Goal: Task Accomplishment & Management: Use online tool/utility

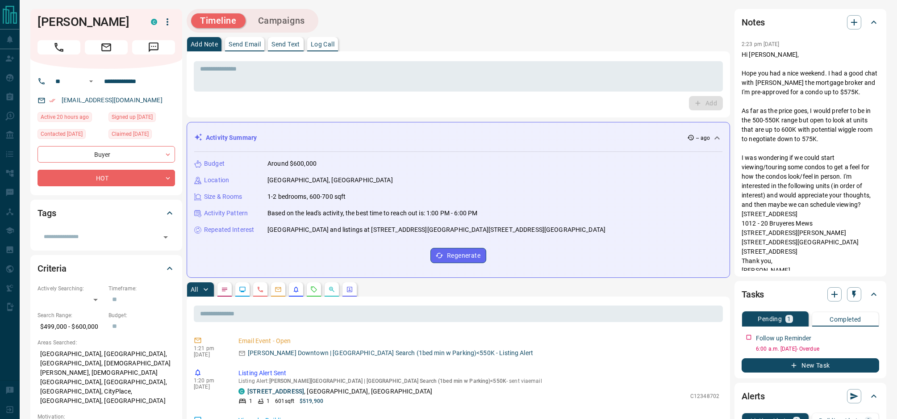
click at [333, 197] on p "1-2 bedrooms, 600-700 sqft" at bounding box center [306, 196] width 78 height 9
click at [337, 289] on button "button" at bounding box center [331, 289] width 14 height 14
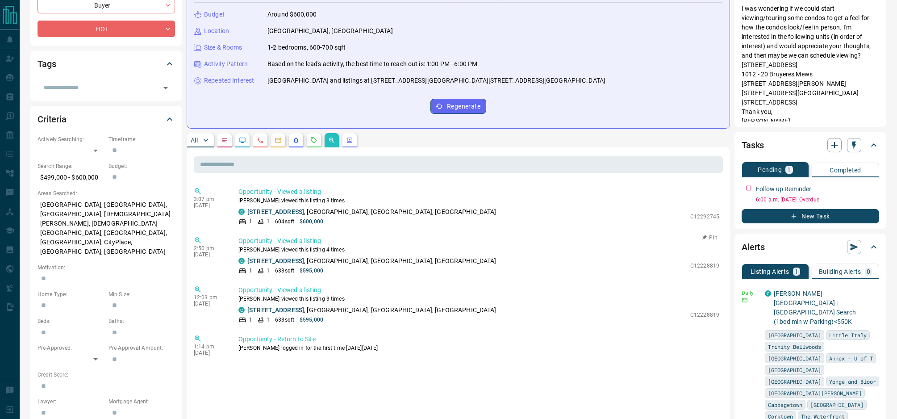
scroll to position [150, 0]
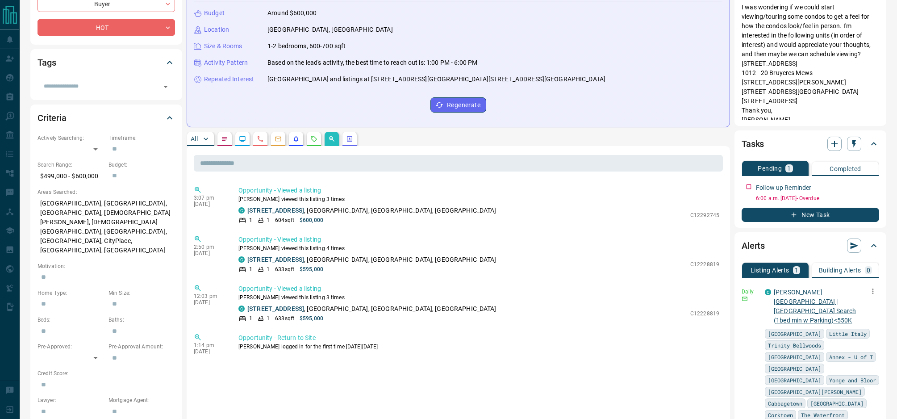
click at [831, 294] on link "Duncan's Downtown | Midtown Search (1bed min w Parking)<550K" at bounding box center [814, 305] width 82 height 35
click at [853, 143] on icon "button" at bounding box center [854, 144] width 4 height 8
click at [832, 187] on li "1 Week Follow-Up" at bounding box center [831, 187] width 61 height 13
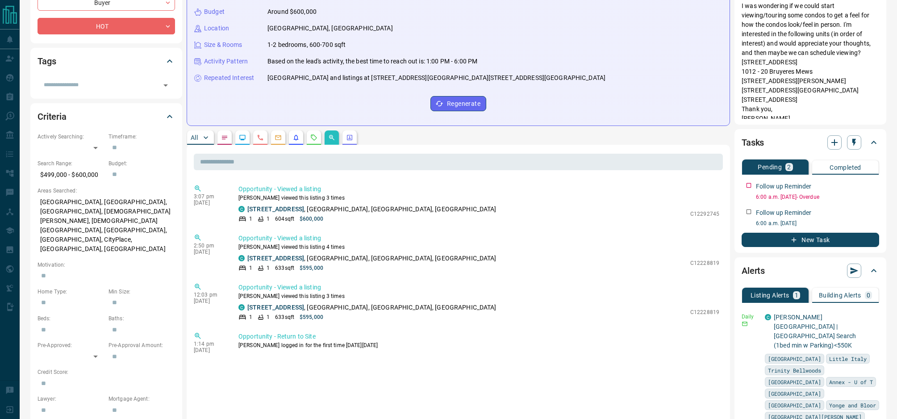
scroll to position [0, 0]
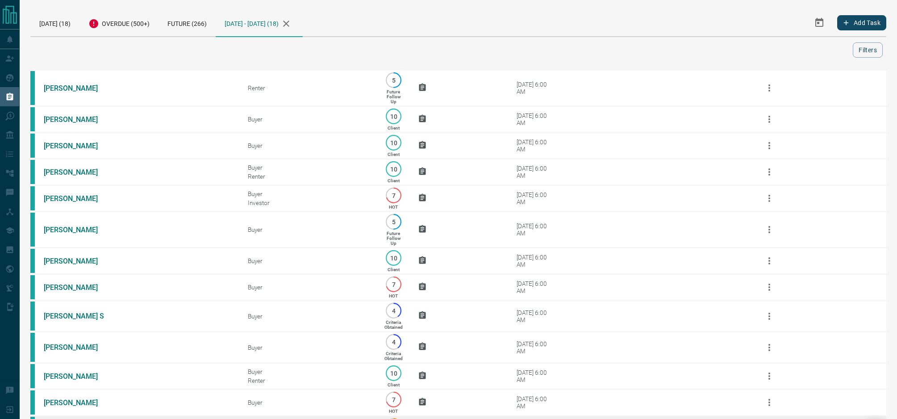
scroll to position [220, 0]
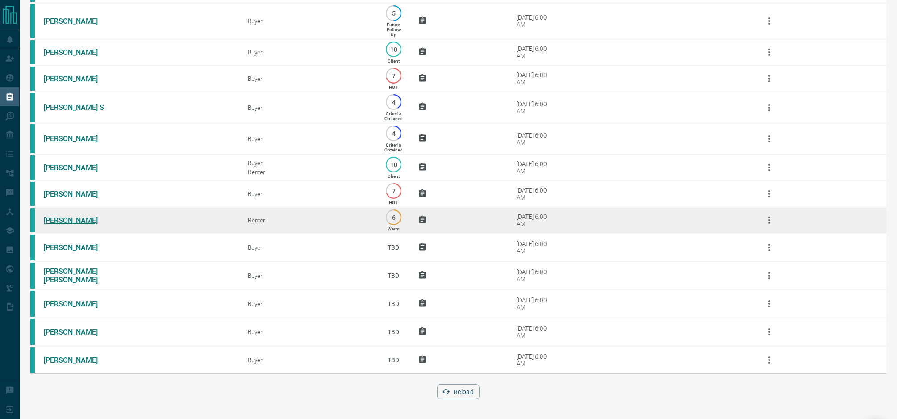
click at [66, 223] on link "[PERSON_NAME]" at bounding box center [77, 220] width 67 height 8
